Goal: Transaction & Acquisition: Purchase product/service

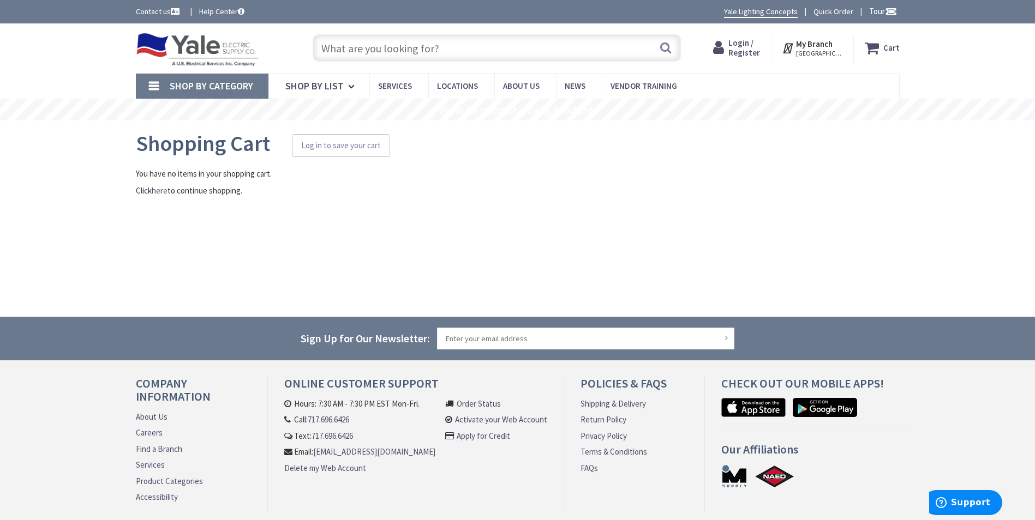
type input "[GEOGRAPHIC_DATA], [GEOGRAPHIC_DATA], [GEOGRAPHIC_DATA]"
click at [743, 49] on span "Login / Register" at bounding box center [744, 48] width 32 height 20
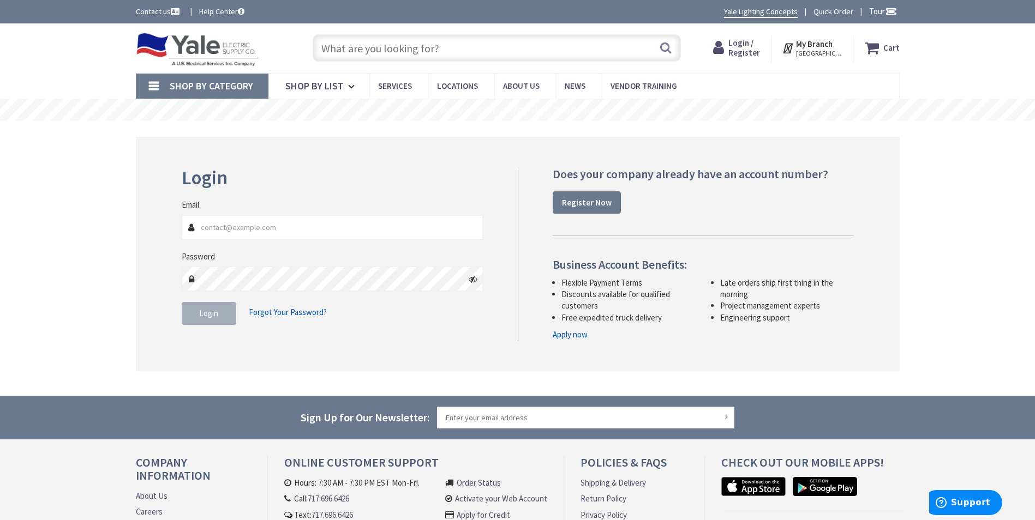
type input "[EMAIL_ADDRESS][DOMAIN_NAME]"
click at [215, 306] on button "Login" at bounding box center [209, 313] width 55 height 23
